Goal: Transaction & Acquisition: Purchase product/service

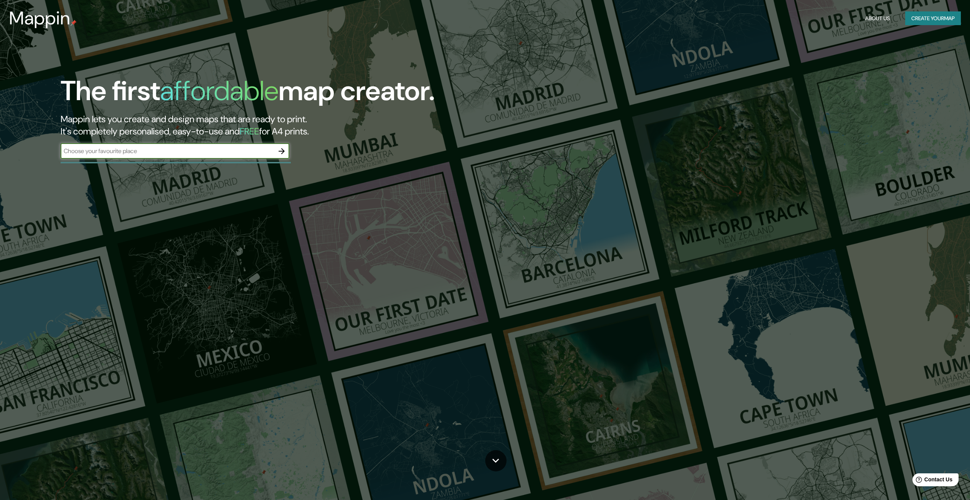
click at [916, 16] on button "Create your map" at bounding box center [933, 18] width 56 height 14
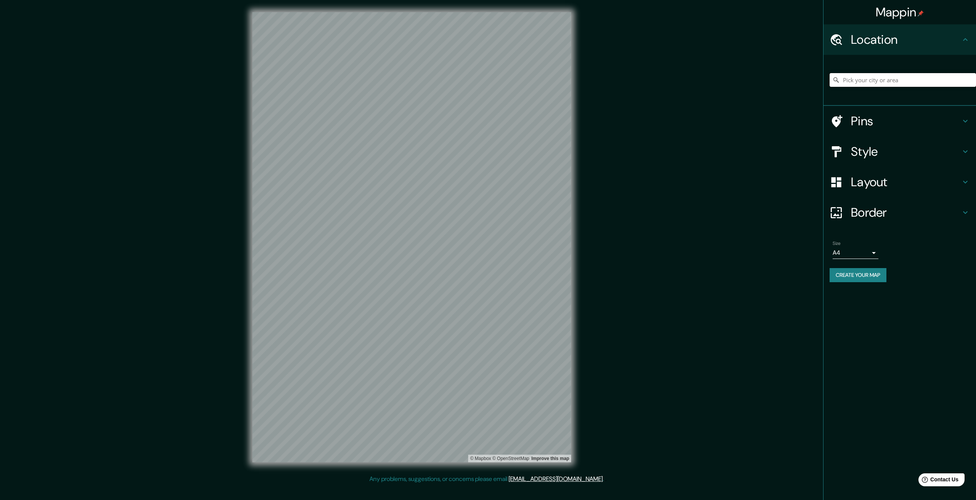
click at [856, 80] on input "Pick your city or area" at bounding box center [902, 80] width 146 height 14
type input "[GEOGRAPHIC_DATA][US_STATE], [GEOGRAPHIC_DATA], [GEOGRAPHIC_DATA]"
click at [897, 120] on h4 "Pins" at bounding box center [906, 121] width 110 height 15
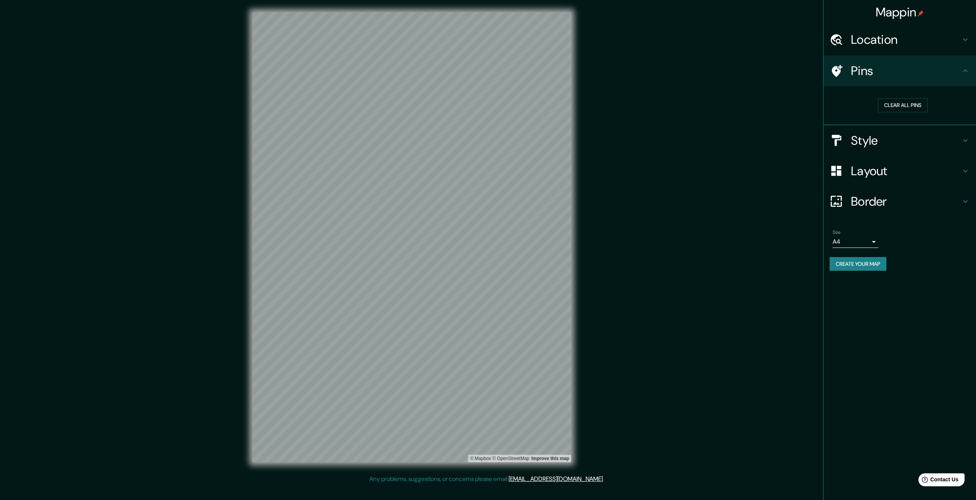
click at [868, 74] on h4 "Pins" at bounding box center [906, 70] width 110 height 15
click at [862, 139] on h4 "Style" at bounding box center [906, 140] width 110 height 15
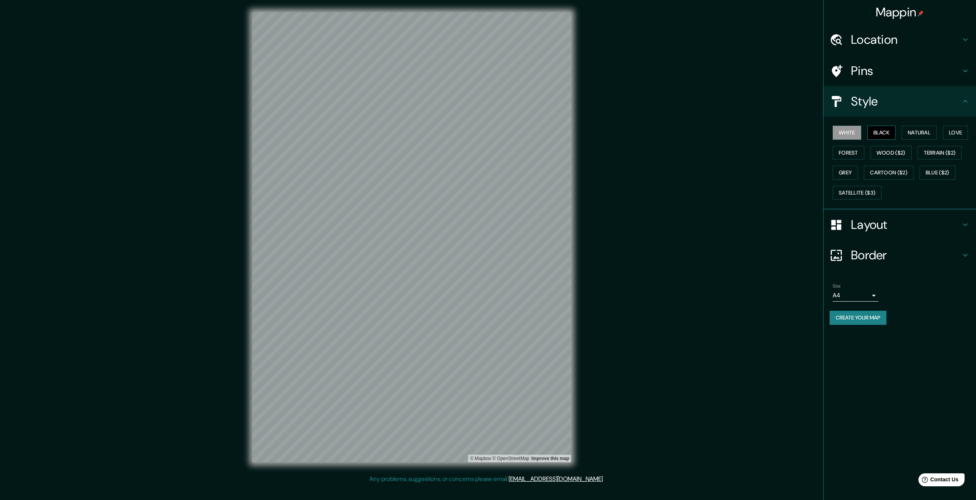
click at [895, 131] on button "Black" at bounding box center [881, 133] width 29 height 14
click at [914, 130] on button "Natural" at bounding box center [918, 133] width 35 height 14
click at [964, 133] on button "Love" at bounding box center [955, 133] width 25 height 14
click at [853, 154] on button "Forest" at bounding box center [848, 153] width 32 height 14
click at [883, 152] on button "Wood ($2)" at bounding box center [890, 153] width 41 height 14
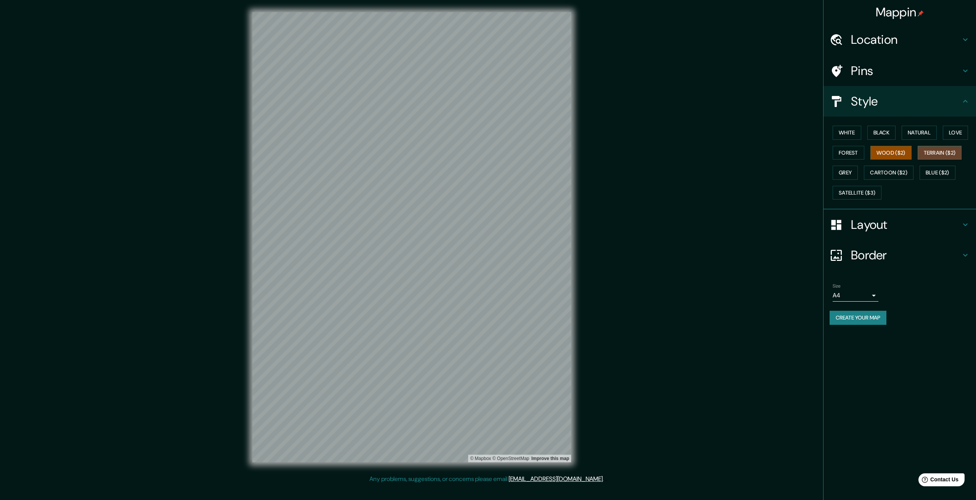
click at [929, 153] on button "Terrain ($2)" at bounding box center [939, 153] width 44 height 14
click at [944, 176] on button "Blue ($2)" at bounding box center [937, 173] width 36 height 14
click at [919, 226] on h4 "Layout" at bounding box center [906, 224] width 110 height 15
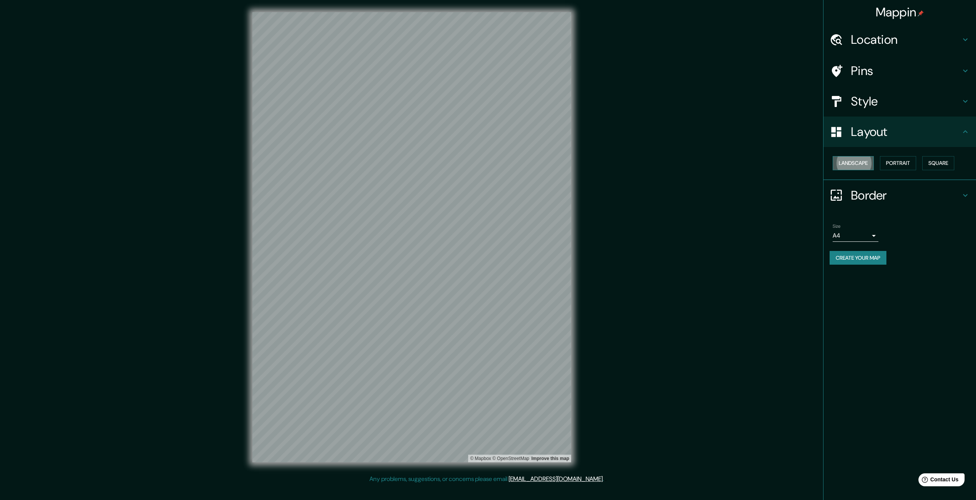
click at [864, 163] on button "Landscape" at bounding box center [852, 163] width 41 height 14
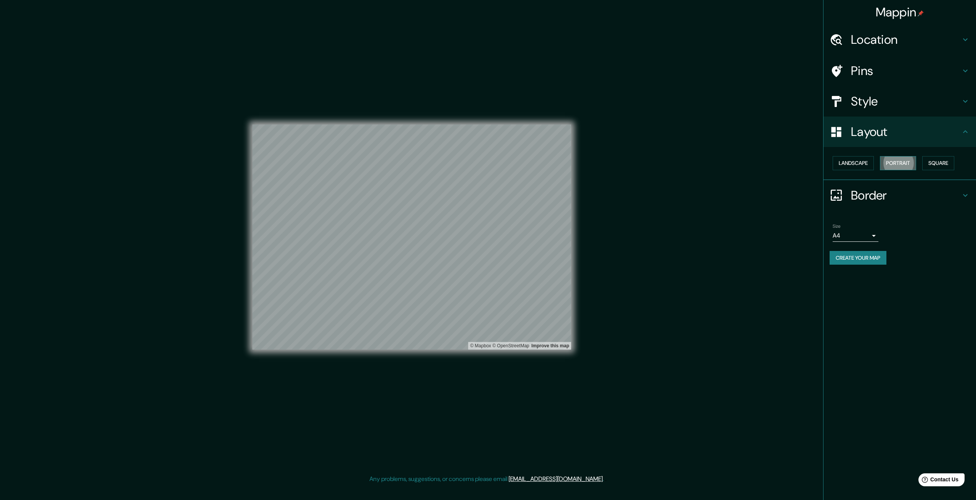
click at [901, 161] on button "Portrait" at bounding box center [898, 163] width 36 height 14
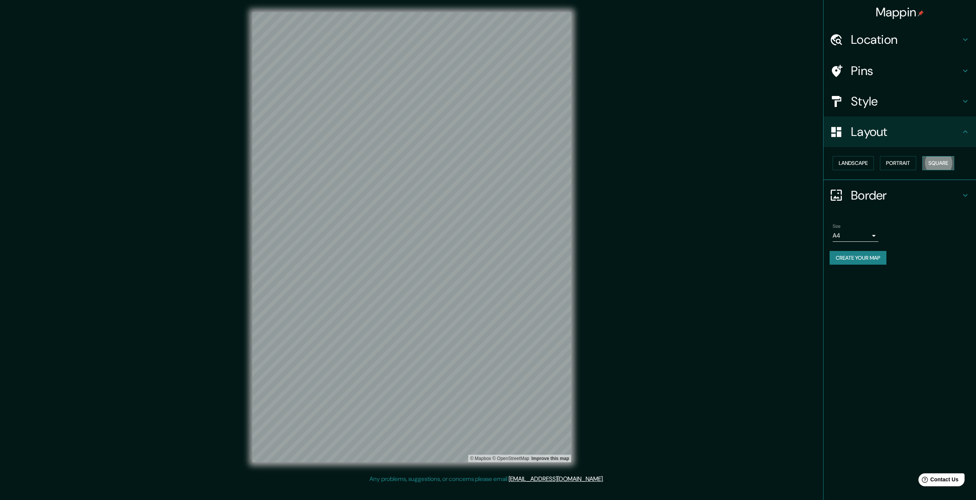
click at [941, 163] on button "Square" at bounding box center [938, 163] width 32 height 14
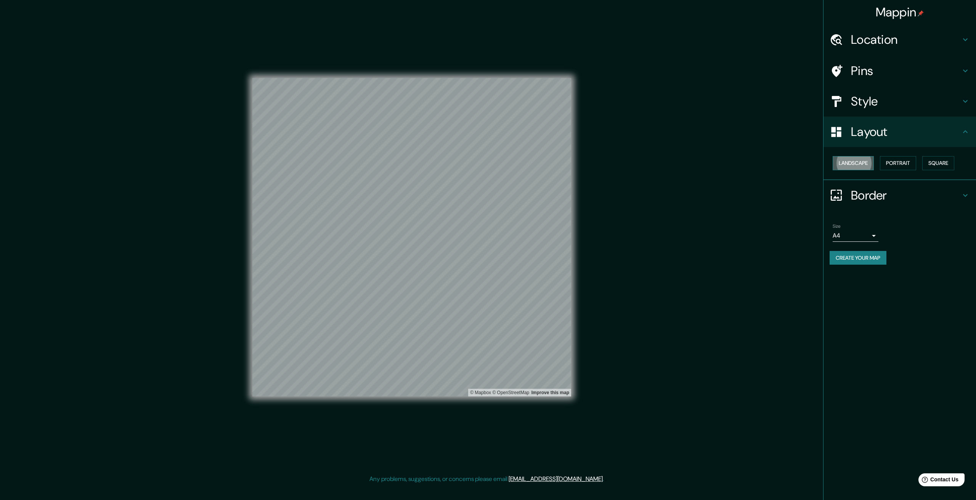
click at [867, 161] on button "Landscape" at bounding box center [852, 163] width 41 height 14
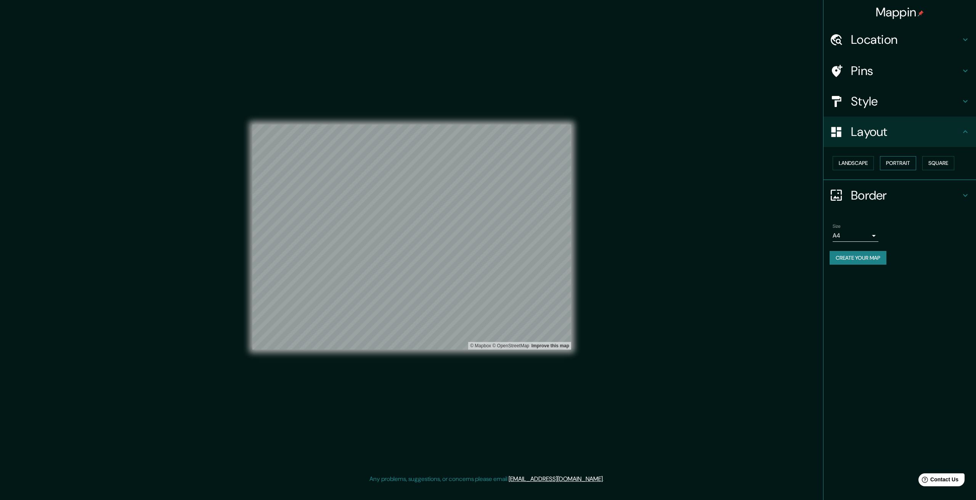
click at [898, 161] on button "Portrait" at bounding box center [898, 163] width 36 height 14
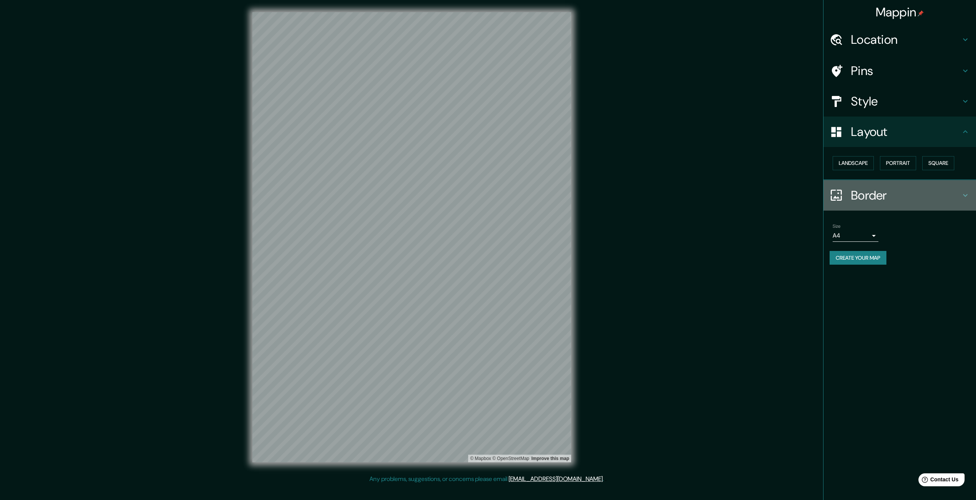
click at [867, 199] on h4 "Border" at bounding box center [906, 195] width 110 height 15
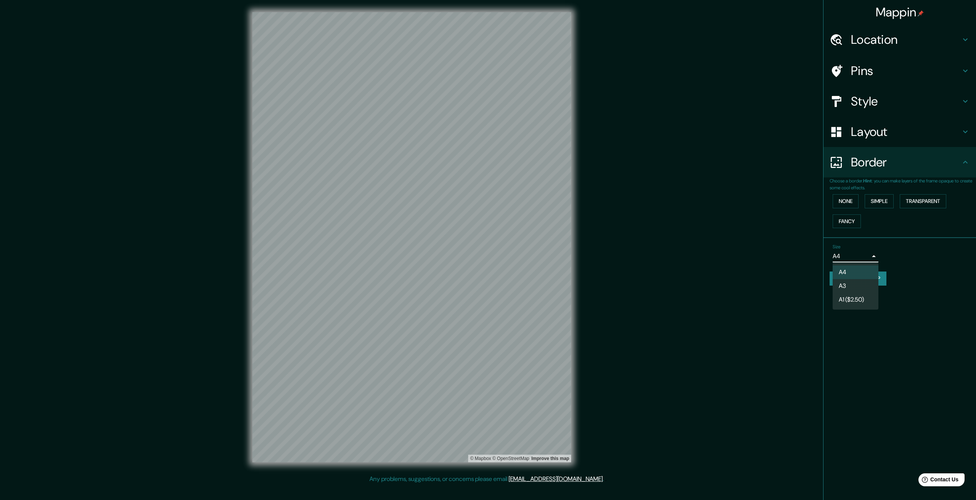
click at [869, 258] on body "Mappin Location Cerro Colorado, Departamento de Arequipa, Perú Cerro Colorado D…" at bounding box center [488, 250] width 976 height 500
click at [857, 285] on li "A3" at bounding box center [855, 286] width 46 height 14
type input "a4"
click at [878, 305] on div "Mappin Location Cerro Colorado, Departamento de Arequipa, Perú Cerro Colorado D…" at bounding box center [899, 250] width 153 height 500
click at [856, 69] on h4 "Pins" at bounding box center [906, 70] width 110 height 15
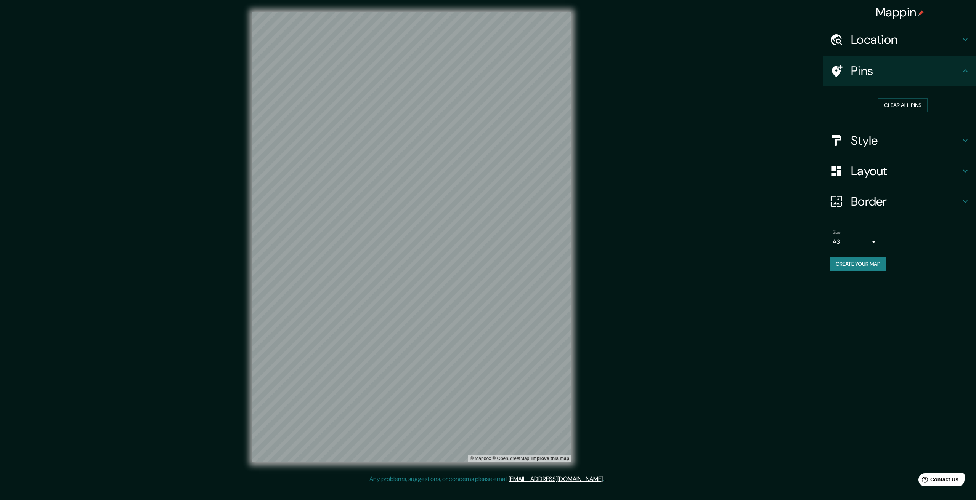
click at [887, 40] on h4 "Location" at bounding box center [906, 39] width 110 height 15
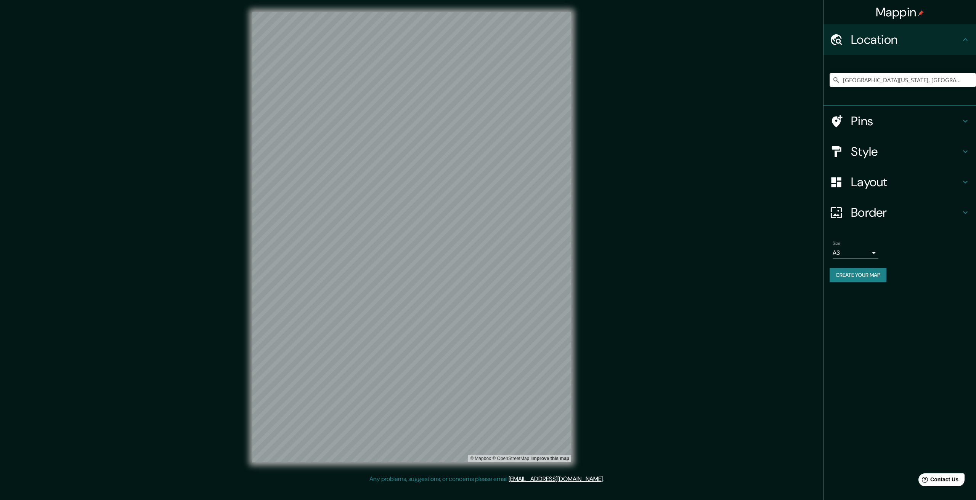
click at [879, 145] on h4 "Style" at bounding box center [906, 151] width 110 height 15
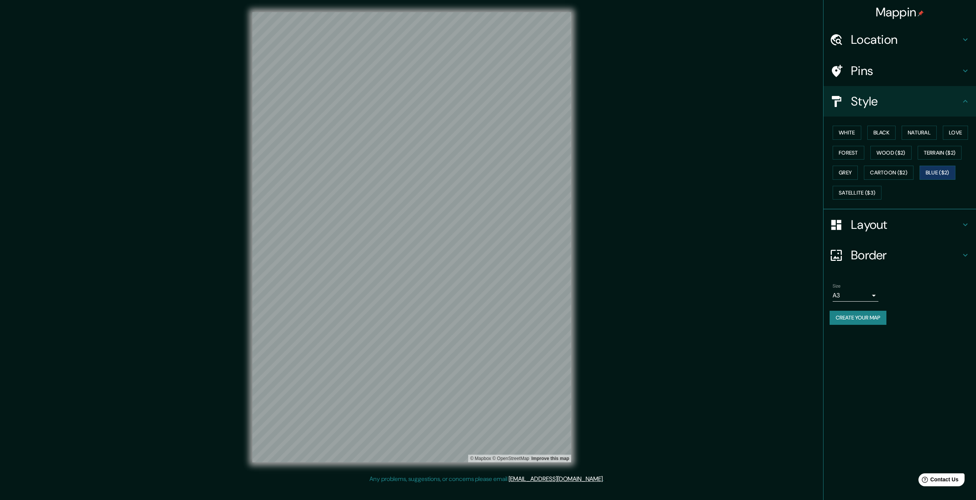
click at [883, 224] on h4 "Layout" at bounding box center [906, 224] width 110 height 15
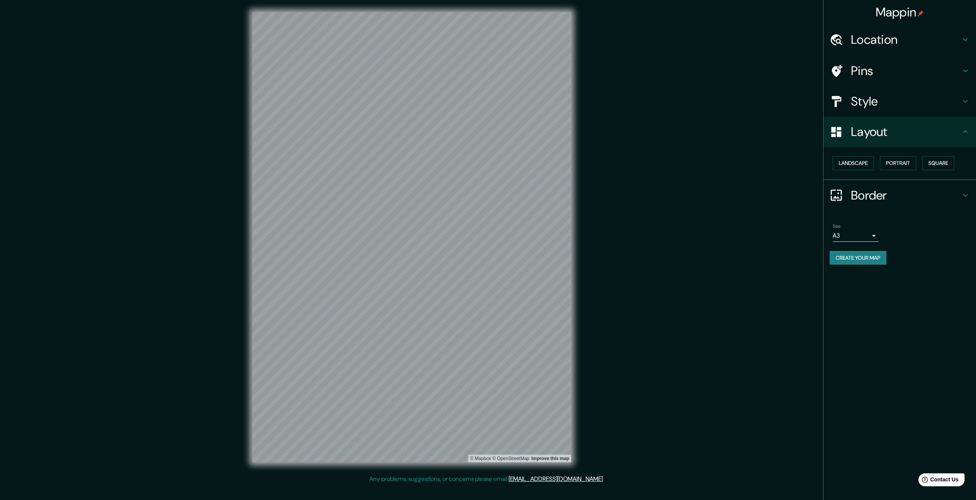
click at [887, 300] on div "Mappin Location Cerro Colorado, Departamento de Arequipa, Perú Cerro Colorado D…" at bounding box center [899, 250] width 153 height 500
click at [863, 261] on button "Create your map" at bounding box center [857, 258] width 57 height 14
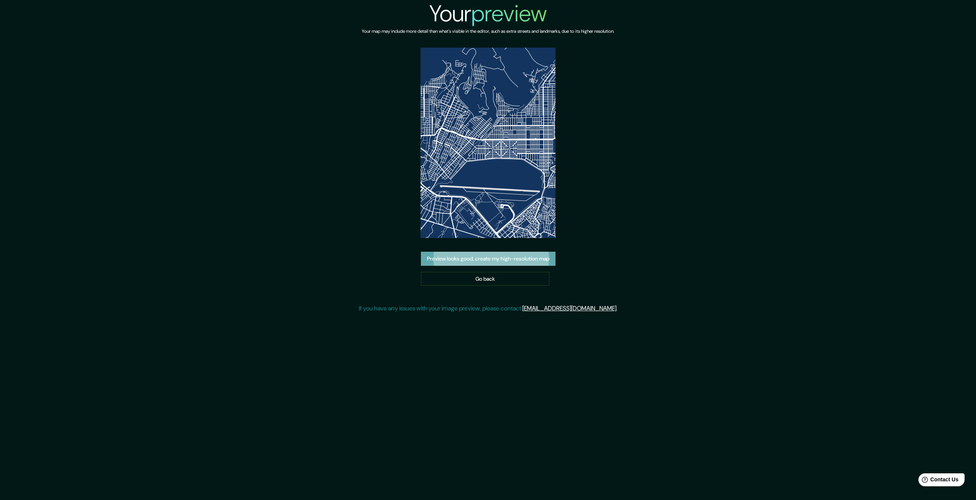
click at [476, 262] on button "Preview looks good, create my high-resolution map" at bounding box center [488, 259] width 135 height 14
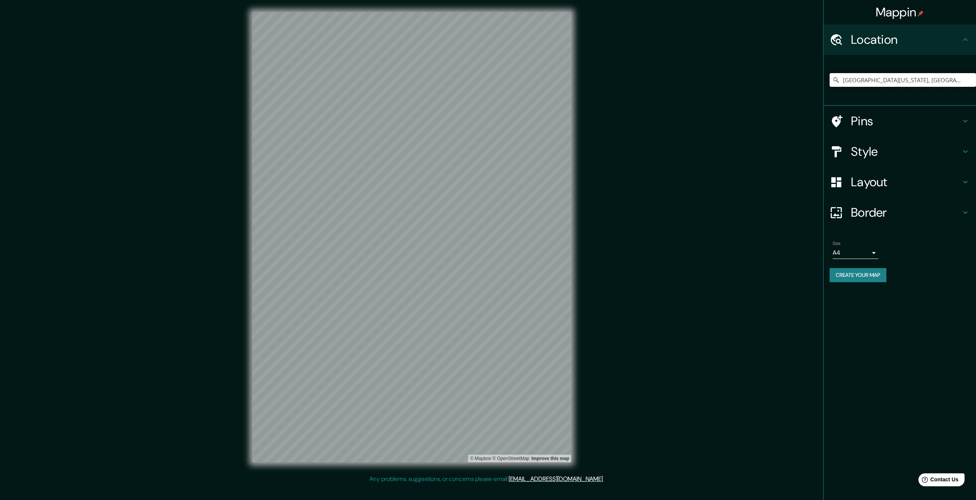
click at [861, 80] on input "[GEOGRAPHIC_DATA][US_STATE], [GEOGRAPHIC_DATA], [GEOGRAPHIC_DATA]" at bounding box center [902, 80] width 146 height 14
click at [925, 85] on input "[GEOGRAPHIC_DATA][US_STATE], [GEOGRAPHIC_DATA], [GEOGRAPHIC_DATA]" at bounding box center [902, 80] width 146 height 14
click at [949, 83] on input "[GEOGRAPHIC_DATA][US_STATE], [GEOGRAPHIC_DATA], [GEOGRAPHIC_DATA]" at bounding box center [902, 80] width 146 height 14
click at [965, 82] on input "[GEOGRAPHIC_DATA][US_STATE], [GEOGRAPHIC_DATA], [GEOGRAPHIC_DATA]" at bounding box center [902, 80] width 146 height 14
click at [842, 77] on input "[GEOGRAPHIC_DATA][US_STATE], [GEOGRAPHIC_DATA], [GEOGRAPHIC_DATA]" at bounding box center [902, 80] width 146 height 14
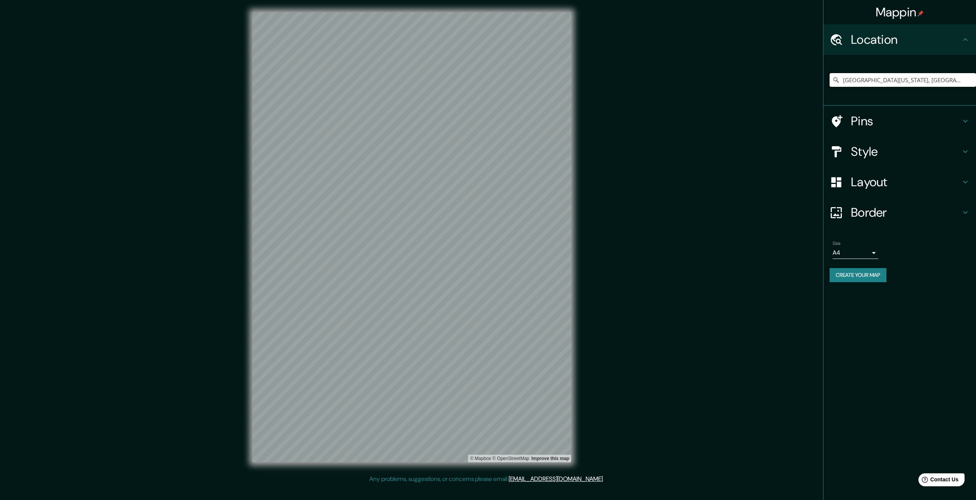
click at [858, 86] on input "[GEOGRAPHIC_DATA][US_STATE], [GEOGRAPHIC_DATA], [GEOGRAPHIC_DATA]" at bounding box center [902, 80] width 146 height 14
drag, startPoint x: 961, startPoint y: 80, endPoint x: 728, endPoint y: 91, distance: 233.1
click at [728, 91] on div "Mappin Location [GEOGRAPHIC_DATA][US_STATE], [GEOGRAPHIC_DATA], [GEOGRAPHIC_DAT…" at bounding box center [488, 243] width 976 height 487
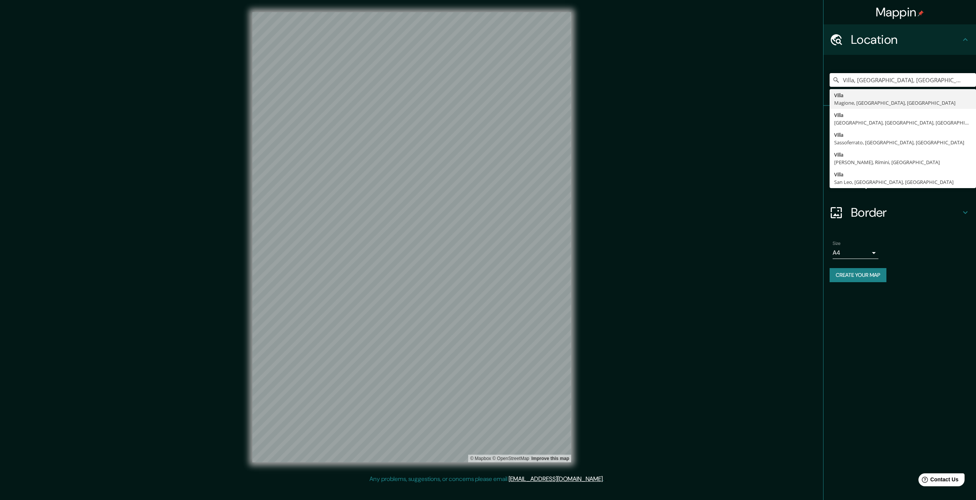
drag, startPoint x: 931, startPoint y: 82, endPoint x: 741, endPoint y: 66, distance: 191.2
click at [741, 66] on div "Mappin Location [GEOGRAPHIC_DATA], [GEOGRAPHIC_DATA], [GEOGRAPHIC_DATA], [GEOGR…" at bounding box center [488, 243] width 976 height 487
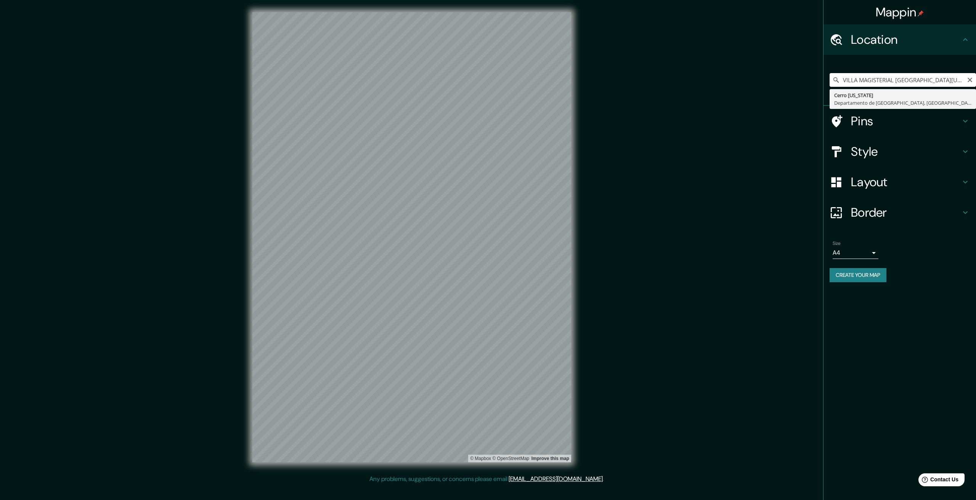
type input "[GEOGRAPHIC_DATA][US_STATE], [GEOGRAPHIC_DATA], [GEOGRAPHIC_DATA]"
click at [867, 152] on h4 "Style" at bounding box center [906, 151] width 110 height 15
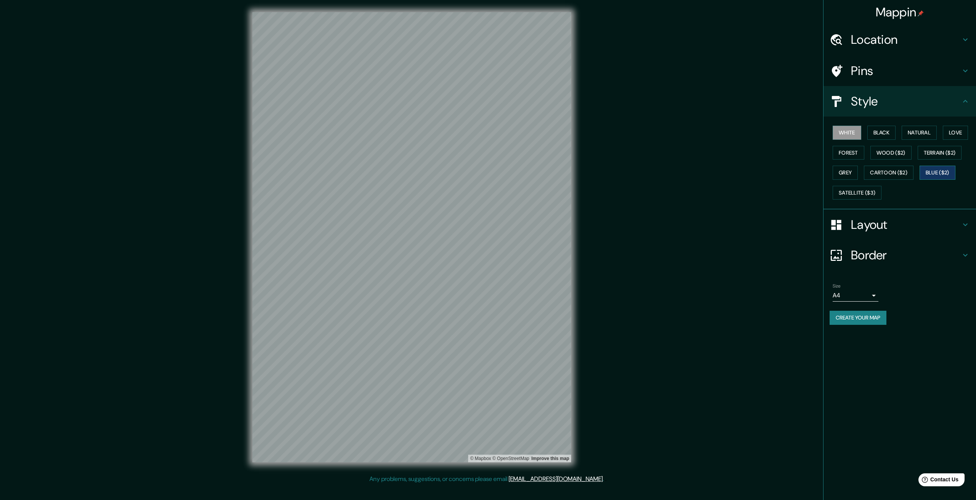
click at [938, 172] on button "Blue ($2)" at bounding box center [937, 173] width 36 height 14
click at [847, 297] on body "Mappin Location [GEOGRAPHIC_DATA][US_STATE], [GEOGRAPHIC_DATA], [GEOGRAPHIC_DAT…" at bounding box center [488, 250] width 976 height 500
click at [859, 324] on li "A3" at bounding box center [855, 326] width 46 height 14
click at [879, 228] on h4 "Layout" at bounding box center [906, 224] width 110 height 15
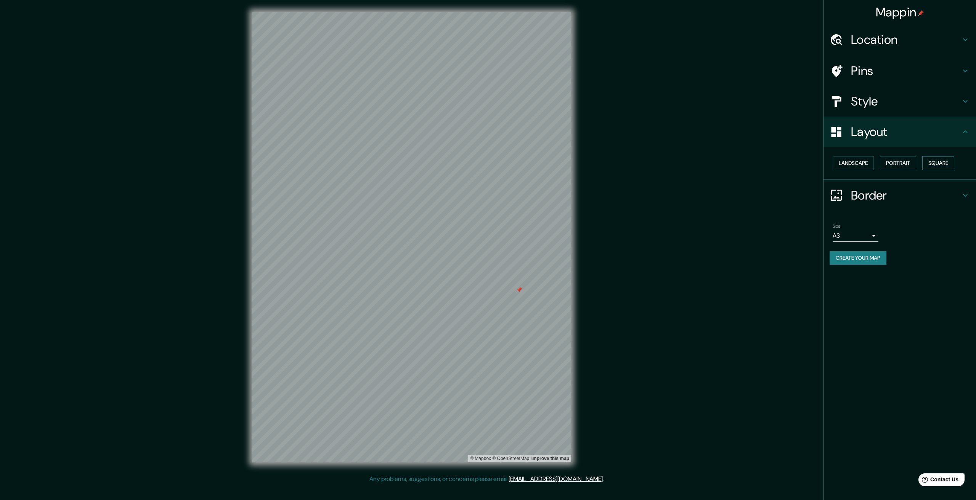
click at [935, 164] on button "Square" at bounding box center [938, 163] width 32 height 14
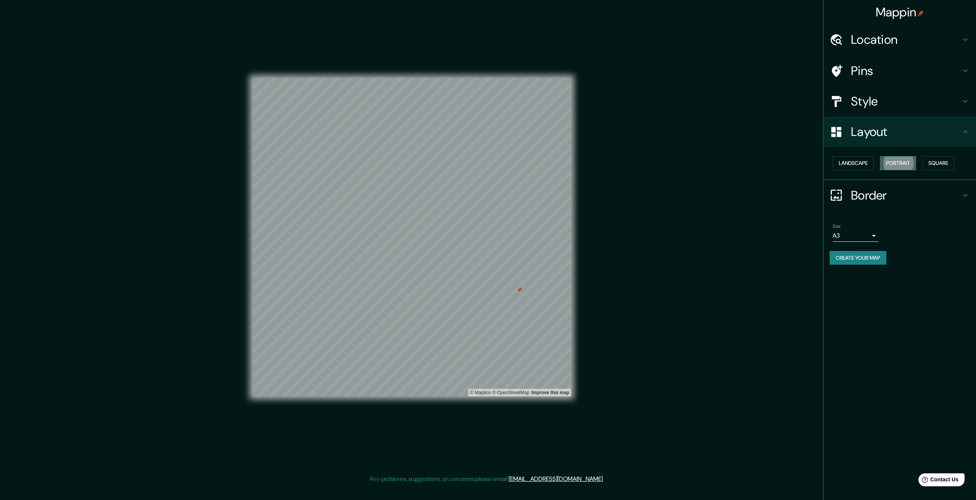
click at [916, 164] on button "Portrait" at bounding box center [898, 163] width 36 height 14
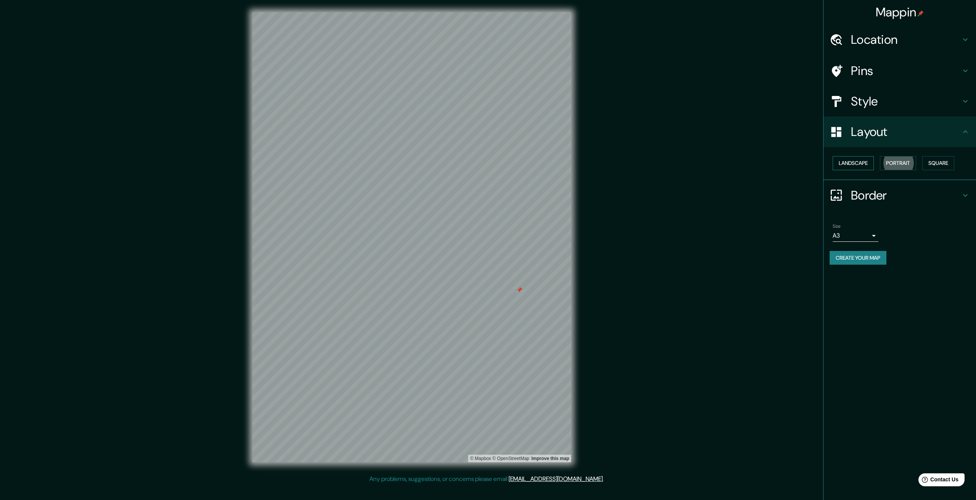
click at [861, 160] on button "Landscape" at bounding box center [852, 163] width 41 height 14
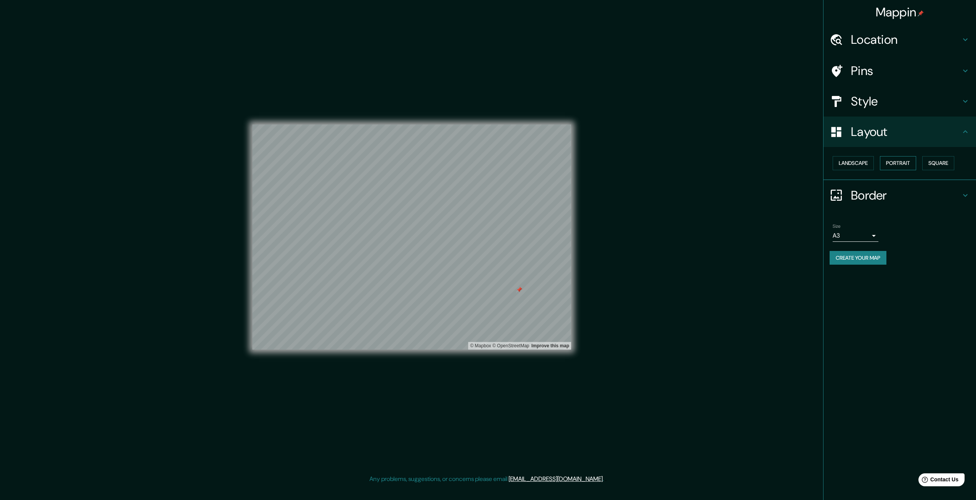
click at [912, 165] on button "Portrait" at bounding box center [898, 163] width 36 height 14
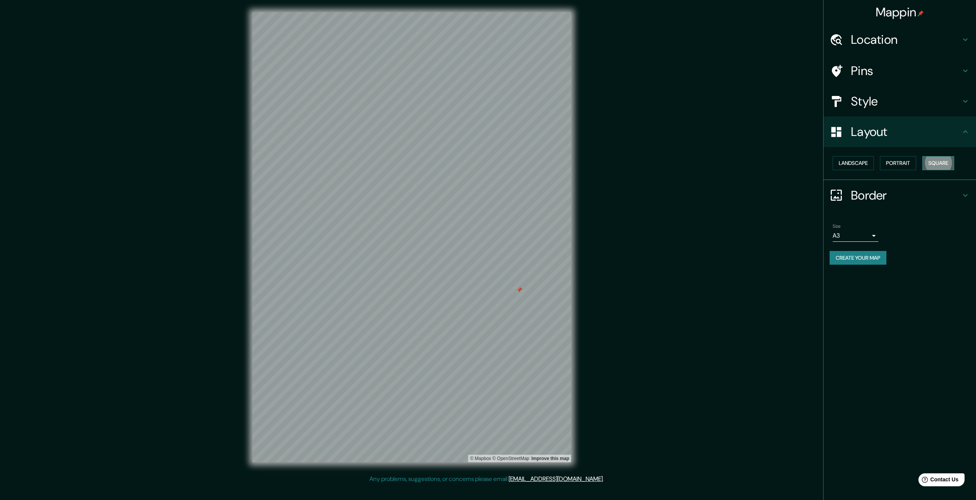
click at [941, 164] on button "Square" at bounding box center [938, 163] width 32 height 14
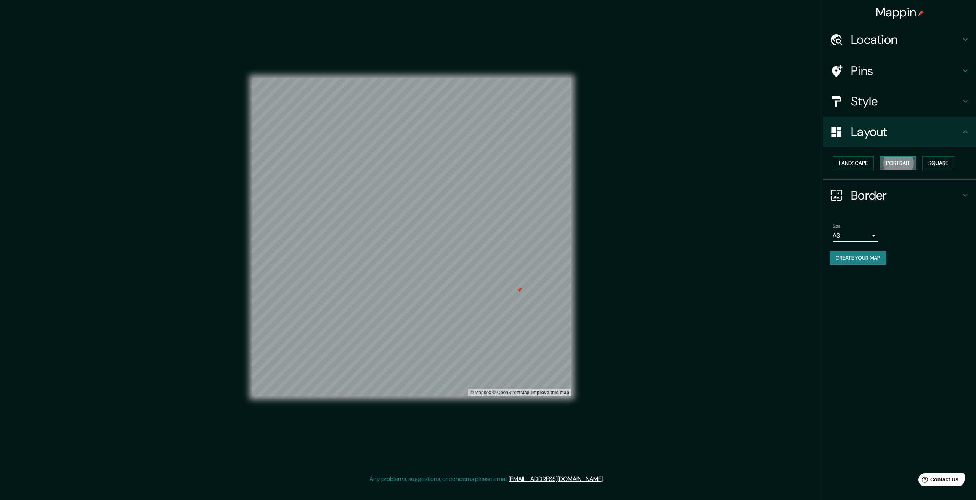
click at [912, 164] on button "Portrait" at bounding box center [898, 163] width 36 height 14
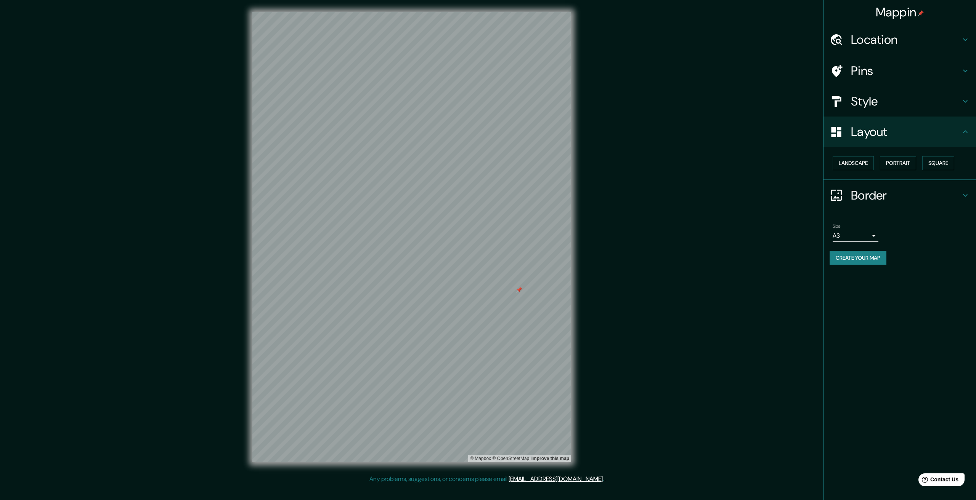
click at [878, 191] on h4 "Border" at bounding box center [906, 195] width 110 height 15
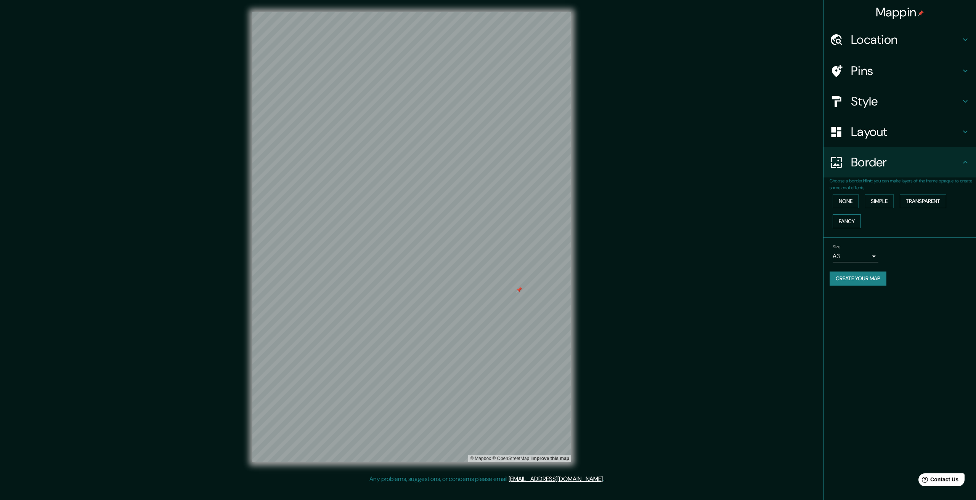
click at [850, 221] on button "Fancy" at bounding box center [846, 222] width 28 height 14
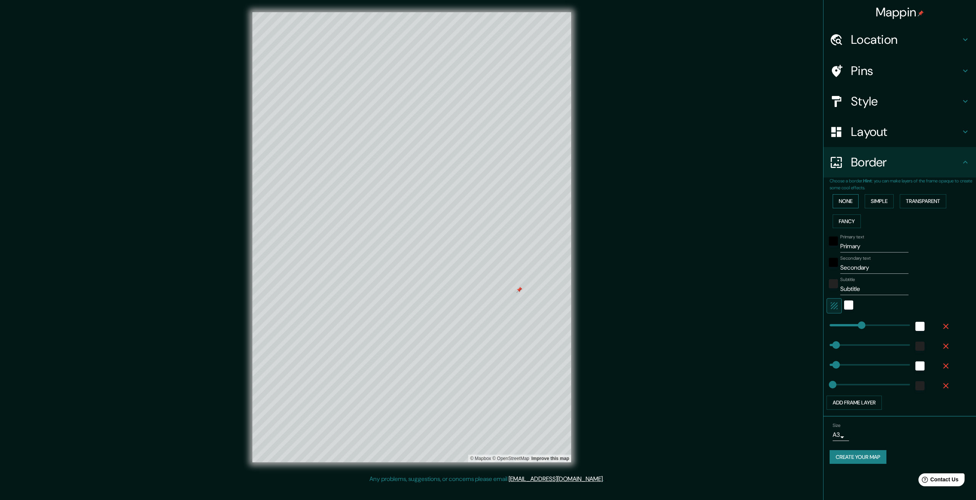
click at [852, 195] on button "None" at bounding box center [845, 201] width 26 height 14
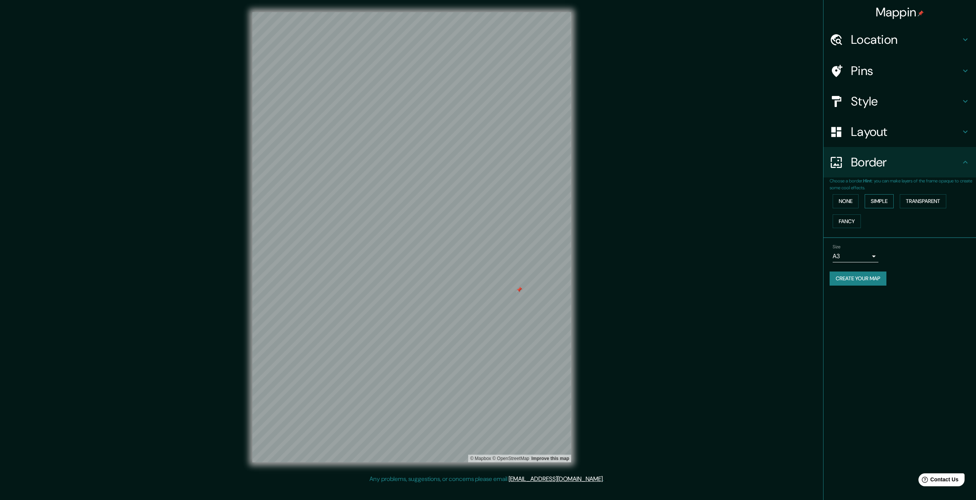
click at [878, 197] on button "Simple" at bounding box center [878, 201] width 29 height 14
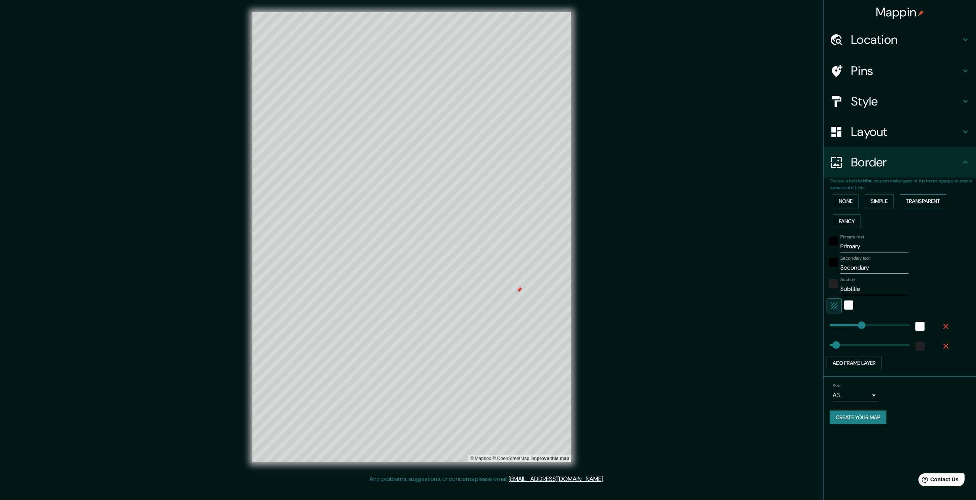
click at [919, 201] on button "Transparent" at bounding box center [923, 201] width 46 height 14
click at [879, 197] on button "Simple" at bounding box center [878, 201] width 29 height 14
click at [844, 196] on button "None" at bounding box center [845, 201] width 26 height 14
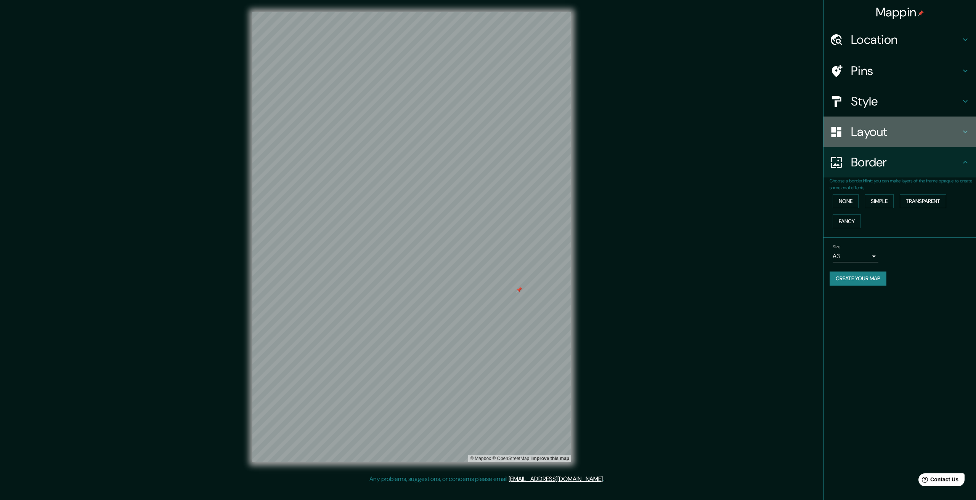
click at [864, 137] on h4 "Layout" at bounding box center [906, 131] width 110 height 15
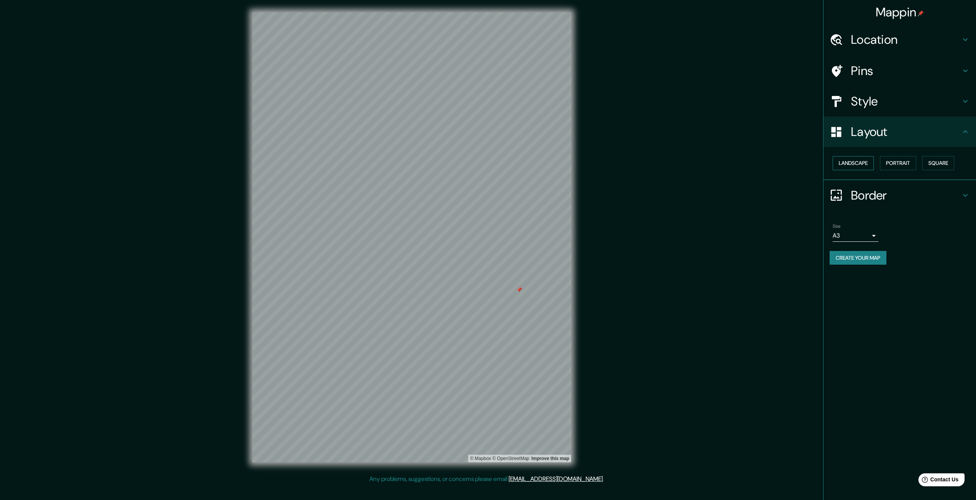
click at [861, 165] on button "Landscape" at bounding box center [852, 163] width 41 height 14
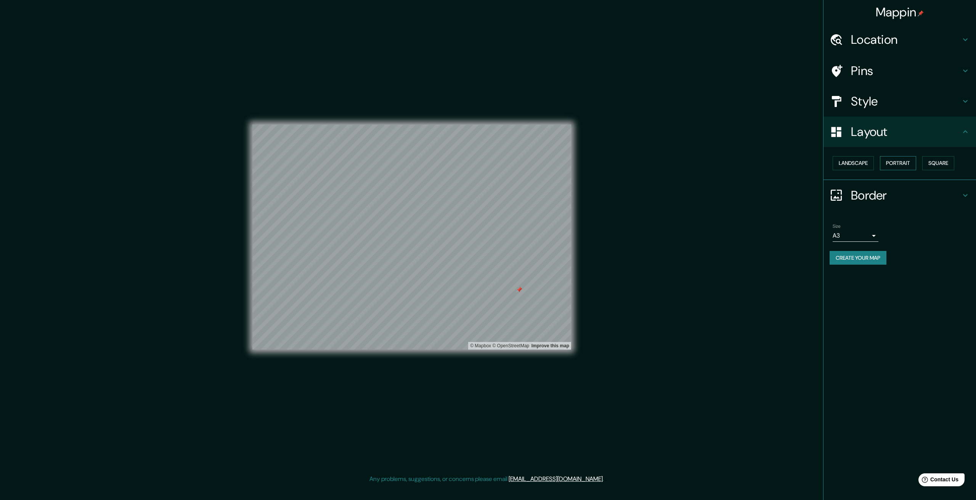
click at [892, 163] on button "Portrait" at bounding box center [898, 163] width 36 height 14
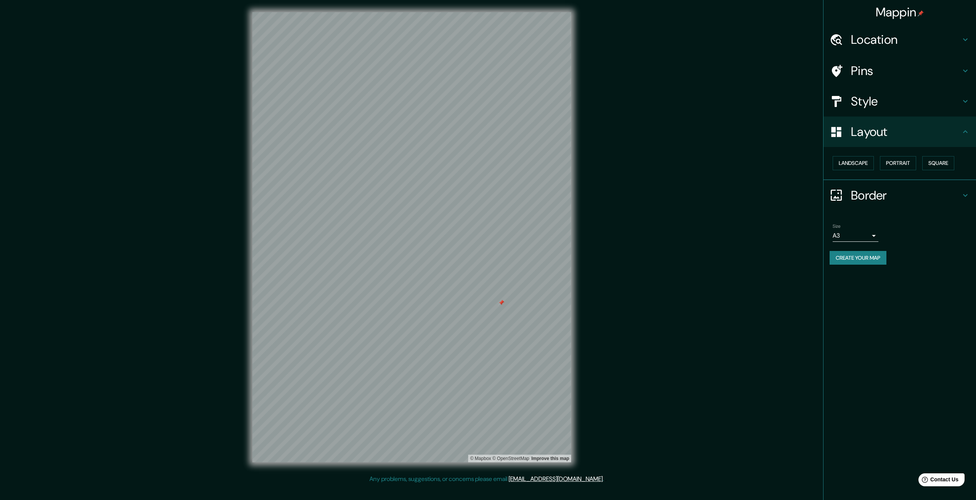
drag, startPoint x: 493, startPoint y: 287, endPoint x: 499, endPoint y: 306, distance: 19.2
click at [499, 306] on div at bounding box center [501, 303] width 6 height 6
drag, startPoint x: 505, startPoint y: 278, endPoint x: 520, endPoint y: 276, distance: 15.4
click at [520, 276] on div at bounding box center [520, 275] width 6 height 6
click at [895, 32] on h4 "Location" at bounding box center [906, 39] width 110 height 15
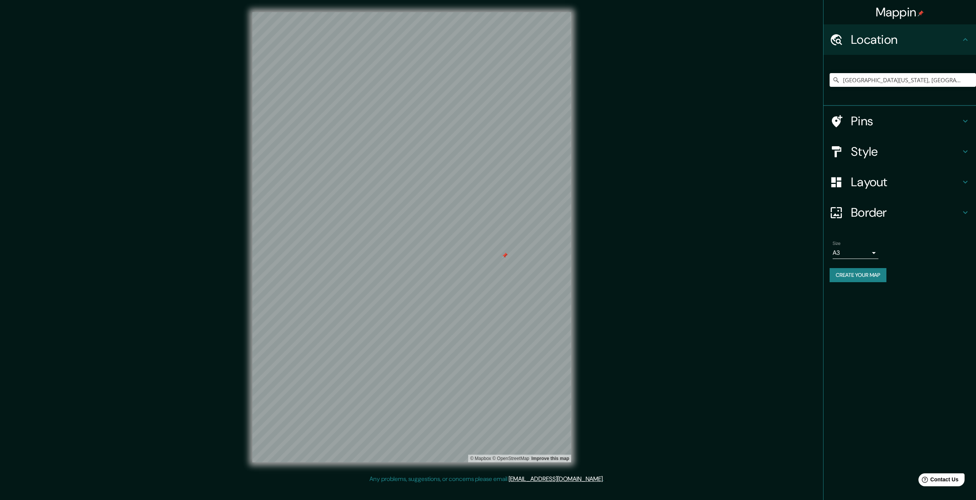
click at [877, 71] on div "[GEOGRAPHIC_DATA][US_STATE], [GEOGRAPHIC_DATA], [GEOGRAPHIC_DATA]" at bounding box center [902, 80] width 146 height 38
click at [875, 77] on input "[GEOGRAPHIC_DATA][US_STATE], [GEOGRAPHIC_DATA], [GEOGRAPHIC_DATA]" at bounding box center [902, 80] width 146 height 14
click at [969, 80] on icon "Clear" at bounding box center [969, 80] width 5 height 5
drag, startPoint x: 483, startPoint y: 276, endPoint x: 491, endPoint y: 277, distance: 7.7
click at [491, 277] on div at bounding box center [492, 276] width 6 height 6
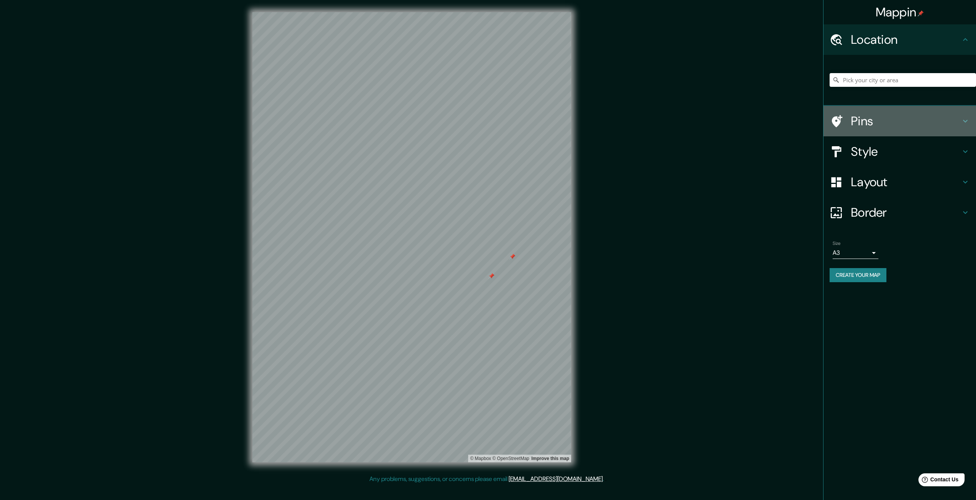
click at [853, 123] on h4 "Pins" at bounding box center [906, 121] width 110 height 15
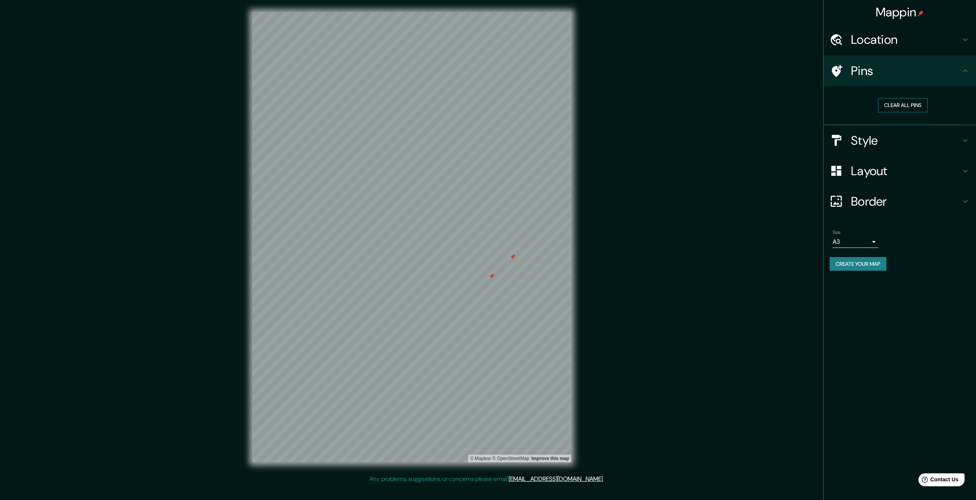
click at [893, 106] on button "Clear all pins" at bounding box center [903, 105] width 50 height 14
click at [869, 195] on h4 "Border" at bounding box center [906, 201] width 110 height 15
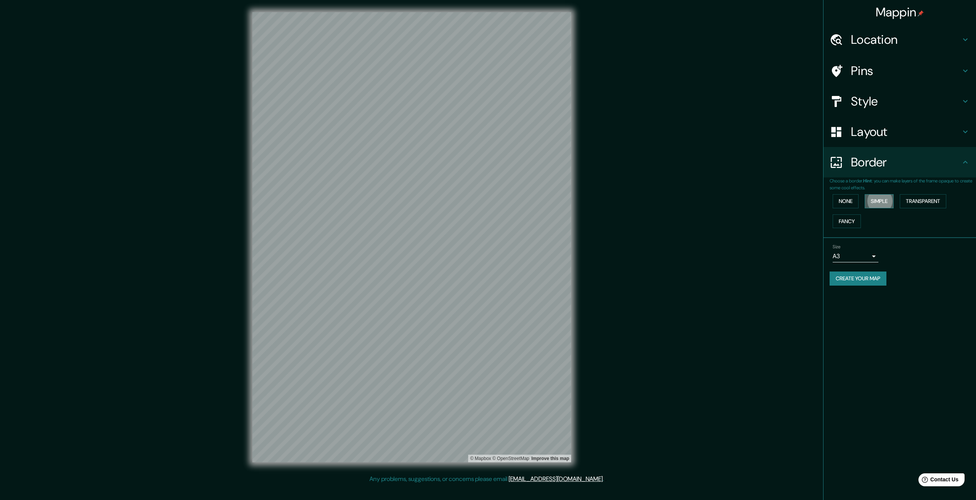
click at [885, 202] on button "Simple" at bounding box center [878, 201] width 29 height 14
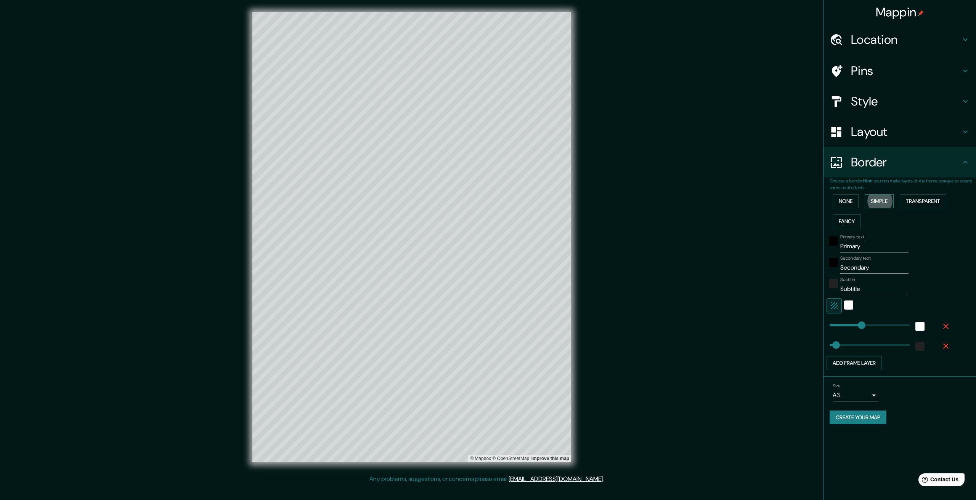
click at [885, 202] on button "Simple" at bounding box center [878, 201] width 29 height 14
type input "334"
type input "67"
click at [840, 194] on button "None" at bounding box center [845, 201] width 26 height 14
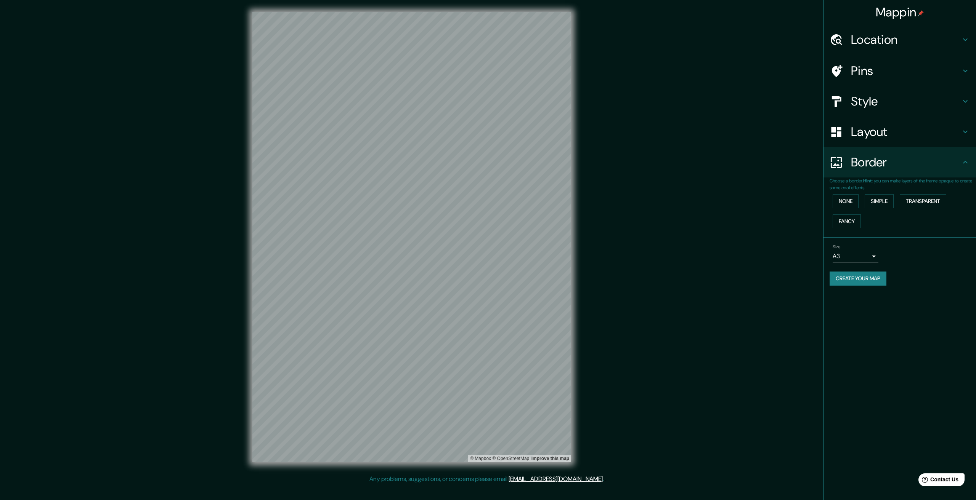
click at [871, 127] on h4 "Layout" at bounding box center [906, 131] width 110 height 15
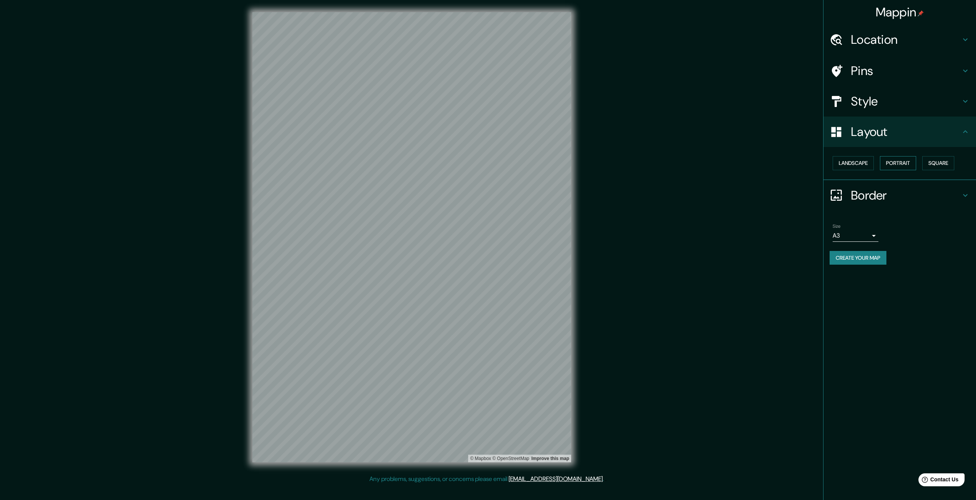
click at [892, 162] on button "Portrait" at bounding box center [898, 163] width 36 height 14
click at [924, 163] on button "Square" at bounding box center [938, 163] width 32 height 14
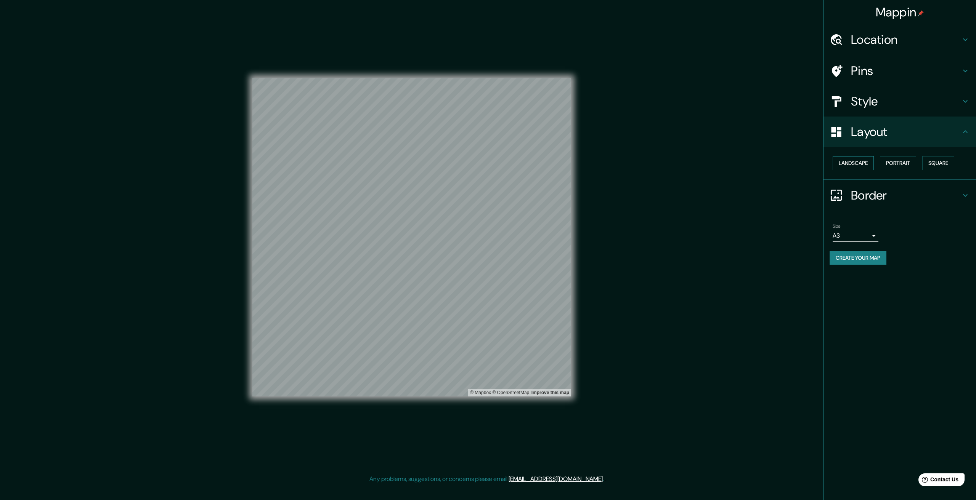
click at [847, 163] on button "Landscape" at bounding box center [852, 163] width 41 height 14
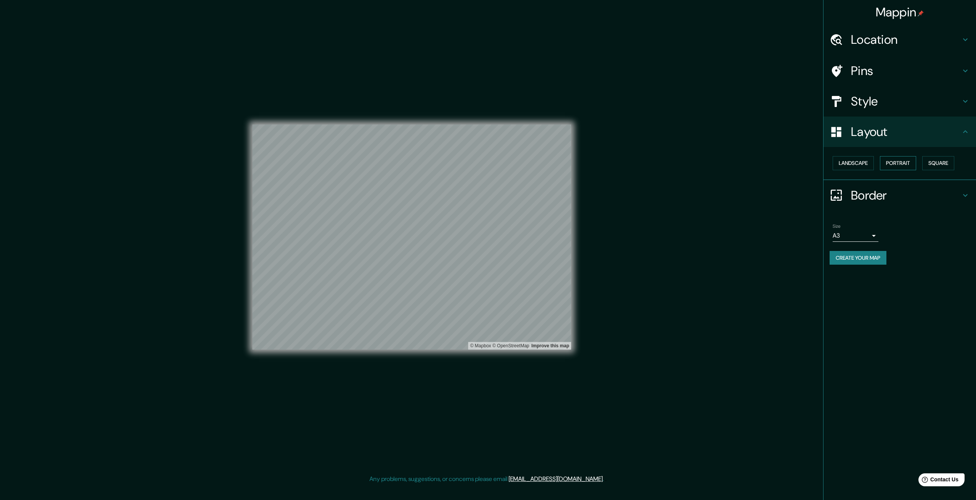
click at [897, 162] on button "Portrait" at bounding box center [898, 163] width 36 height 14
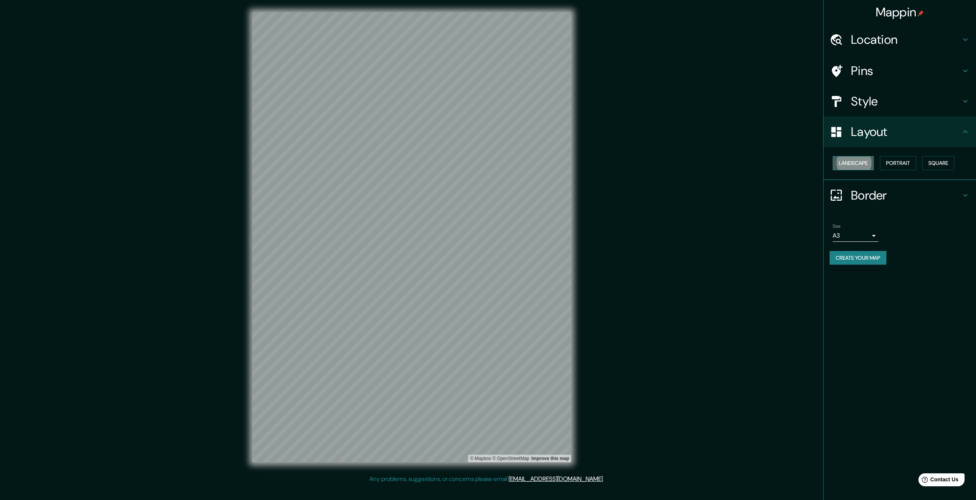
click at [864, 163] on button "Landscape" at bounding box center [852, 163] width 41 height 14
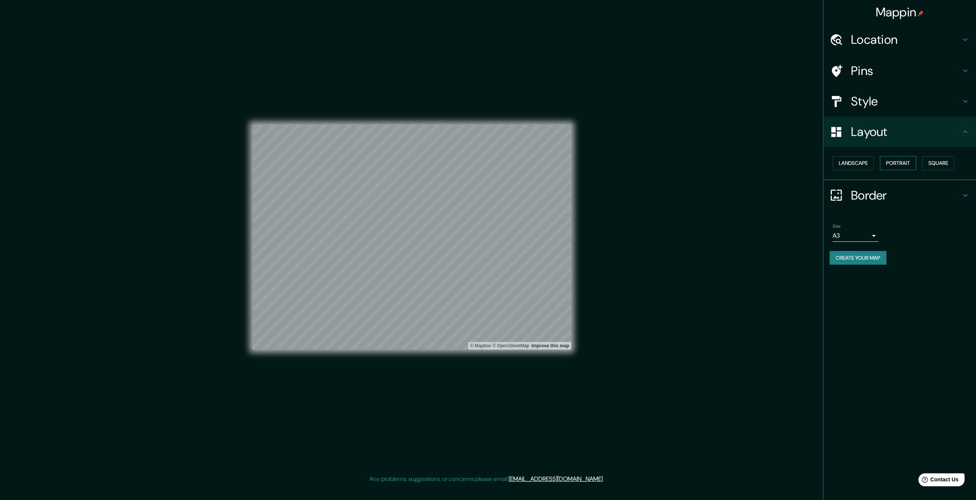
click at [898, 165] on button "Portrait" at bounding box center [898, 163] width 36 height 14
